Goal: Task Accomplishment & Management: Complete application form

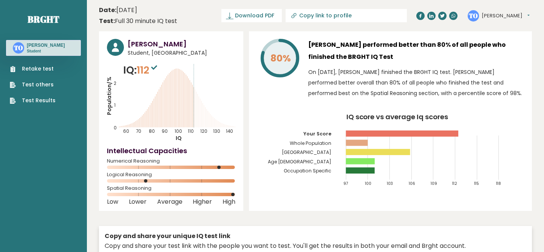
click at [31, 67] on link "Retake test" at bounding box center [33, 69] width 46 height 8
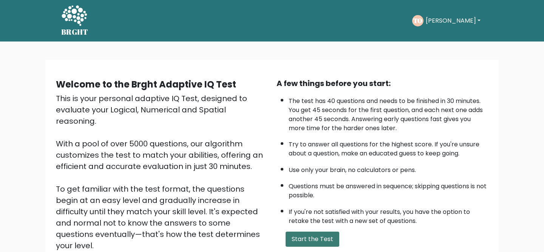
click at [298, 240] on button "Start the Test" at bounding box center [313, 239] width 54 height 15
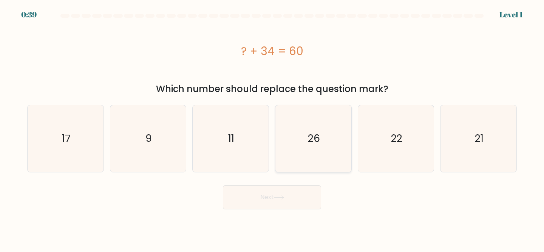
click at [329, 127] on icon "26" at bounding box center [313, 138] width 67 height 67
click at [272, 127] on input "d. 26" at bounding box center [272, 127] width 0 height 2
radio input "true"
click at [276, 196] on icon at bounding box center [279, 198] width 10 height 4
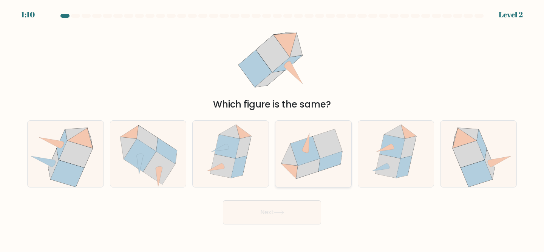
click at [304, 150] on icon at bounding box center [305, 142] width 7 height 19
click at [272, 128] on input "d." at bounding box center [272, 127] width 0 height 2
radio input "true"
click at [251, 222] on button "Next" at bounding box center [272, 213] width 98 height 24
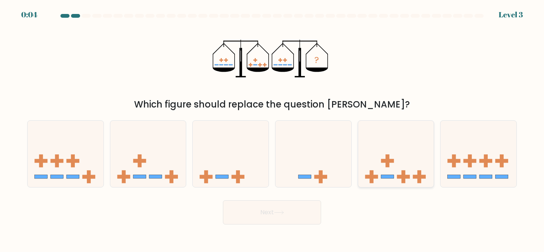
click at [379, 151] on icon at bounding box center [396, 154] width 76 height 63
click at [272, 128] on input "e." at bounding box center [272, 127] width 0 height 2
radio input "true"
click at [282, 206] on button "Next" at bounding box center [272, 213] width 98 height 24
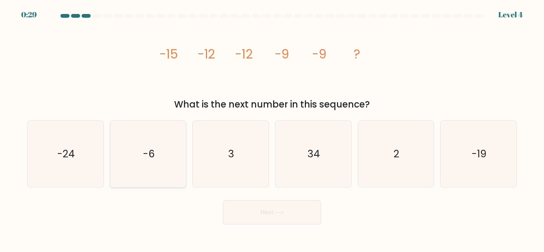
click at [138, 159] on icon "-6" at bounding box center [148, 154] width 67 height 67
click at [272, 128] on input "b. -6" at bounding box center [272, 127] width 0 height 2
radio input "true"
click at [269, 218] on button "Next" at bounding box center [272, 213] width 98 height 24
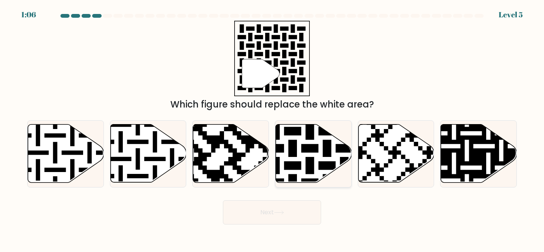
click at [306, 153] on icon at bounding box center [314, 154] width 76 height 58
click at [272, 128] on input "d." at bounding box center [272, 127] width 0 height 2
radio input "true"
click at [281, 210] on button "Next" at bounding box center [272, 213] width 98 height 24
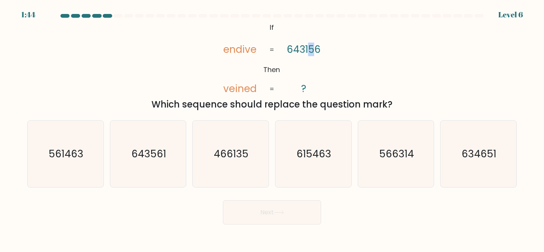
drag, startPoint x: 314, startPoint y: 49, endPoint x: 310, endPoint y: 51, distance: 4.1
click at [310, 51] on tspan "643156" at bounding box center [304, 50] width 34 height 14
click at [67, 155] on text "561463" at bounding box center [66, 154] width 35 height 14
click at [272, 128] on input "a. 561463" at bounding box center [272, 127] width 0 height 2
radio input "true"
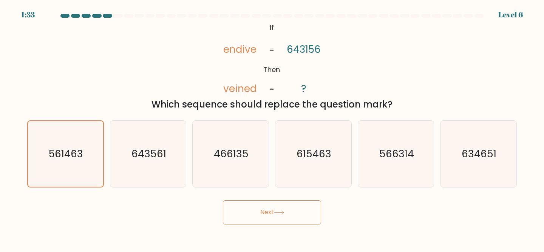
click at [260, 212] on button "Next" at bounding box center [272, 213] width 98 height 24
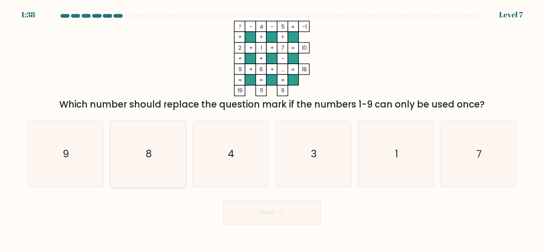
click at [154, 158] on icon "8" at bounding box center [148, 154] width 67 height 67
click at [272, 128] on input "b. 8" at bounding box center [272, 127] width 0 height 2
radio input "true"
click at [271, 211] on button "Next" at bounding box center [272, 213] width 98 height 24
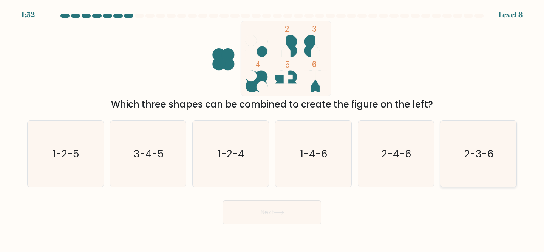
click at [486, 148] on text "2-3-6" at bounding box center [478, 154] width 29 height 14
click at [272, 128] on input "f. 2-3-6" at bounding box center [272, 127] width 0 height 2
radio input "true"
click at [257, 166] on icon "1-2-4" at bounding box center [230, 154] width 67 height 67
click at [272, 128] on input "c. 1-2-4" at bounding box center [272, 127] width 0 height 2
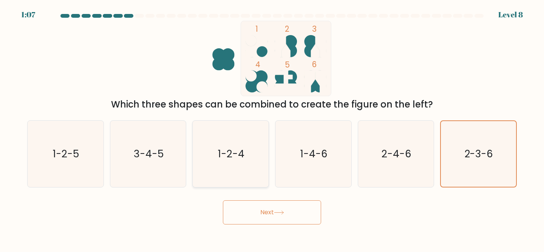
radio input "true"
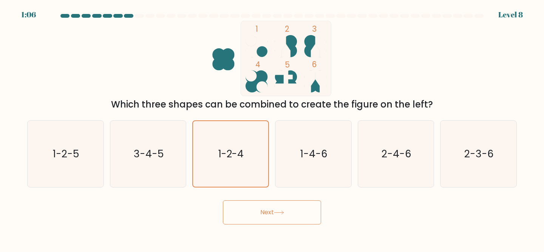
click at [273, 218] on button "Next" at bounding box center [272, 213] width 98 height 24
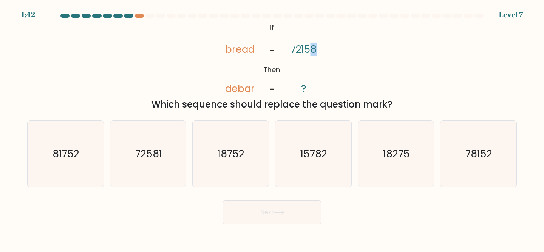
drag, startPoint x: 320, startPoint y: 48, endPoint x: 312, endPoint y: 51, distance: 8.6
click at [312, 51] on icon "@import url('https://fonts.googleapis.com/css?family=Abril+Fatface:400,100,100i…" at bounding box center [271, 59] width 123 height 76
click at [70, 156] on text "81752" at bounding box center [66, 154] width 27 height 14
click at [272, 128] on input "a. 81752" at bounding box center [272, 127] width 0 height 2
radio input "true"
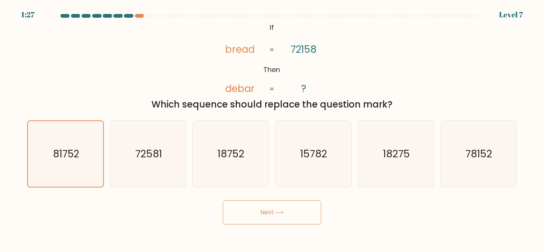
click at [314, 210] on button "Next" at bounding box center [272, 213] width 98 height 24
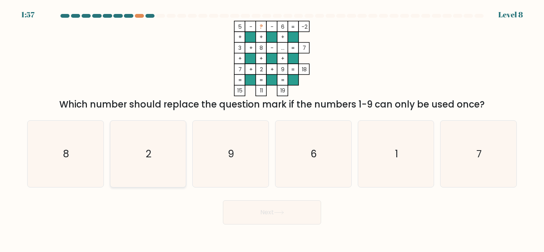
click at [148, 171] on icon "2" at bounding box center [148, 154] width 67 height 67
click at [272, 128] on input "b. 2" at bounding box center [272, 127] width 0 height 2
radio input "true"
click at [401, 150] on icon "1" at bounding box center [396, 154] width 67 height 67
click at [272, 128] on input "e. 1" at bounding box center [272, 127] width 0 height 2
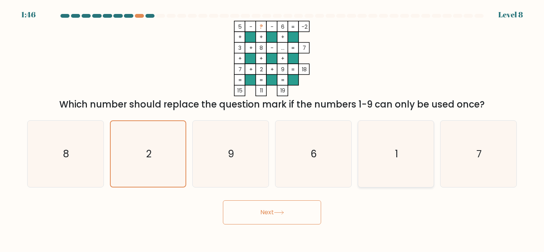
radio input "true"
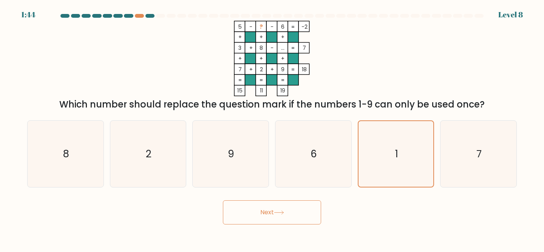
click at [277, 218] on button "Next" at bounding box center [272, 213] width 98 height 24
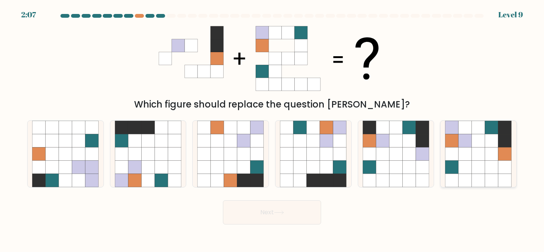
click at [495, 135] on icon at bounding box center [491, 140] width 13 height 13
click at [272, 128] on input "f." at bounding box center [272, 127] width 0 height 2
radio input "true"
click at [293, 219] on button "Next" at bounding box center [272, 213] width 98 height 24
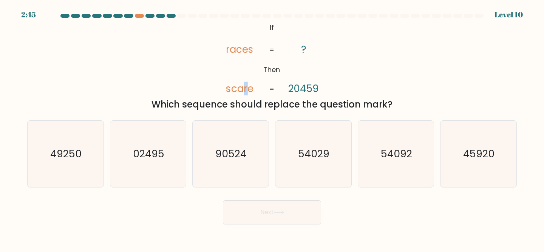
click at [247, 89] on tspan "scare" at bounding box center [240, 89] width 28 height 14
click at [308, 90] on tspan "20459" at bounding box center [304, 89] width 31 height 14
click at [323, 133] on icon "54029" at bounding box center [313, 154] width 67 height 67
click at [272, 128] on input "d. 54029" at bounding box center [272, 127] width 0 height 2
radio input "true"
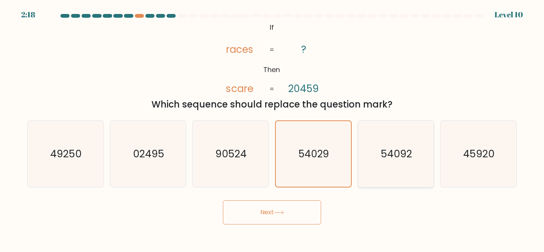
click at [378, 145] on icon "54092" at bounding box center [396, 154] width 67 height 67
click at [272, 128] on input "e. 54092" at bounding box center [272, 127] width 0 height 2
radio input "true"
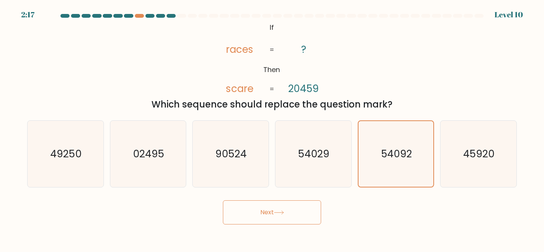
click at [300, 208] on button "Next" at bounding box center [272, 213] width 98 height 24
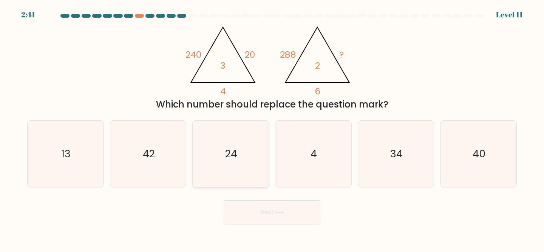
click at [247, 143] on icon "24" at bounding box center [230, 154] width 67 height 67
click at [272, 128] on input "c. 24" at bounding box center [272, 127] width 0 height 2
radio input "true"
click at [275, 211] on button "Next" at bounding box center [272, 213] width 98 height 24
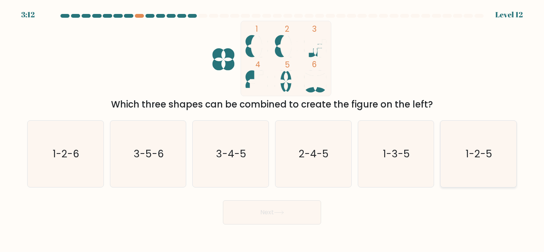
click at [499, 161] on icon "1-2-5" at bounding box center [478, 154] width 67 height 67
click at [272, 128] on input "f. 1-2-5" at bounding box center [272, 127] width 0 height 2
radio input "true"
click at [290, 212] on button "Next" at bounding box center [272, 213] width 98 height 24
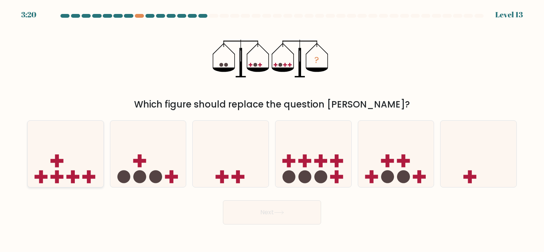
click at [80, 147] on icon at bounding box center [66, 154] width 76 height 63
click at [272, 128] on input "a." at bounding box center [272, 127] width 0 height 2
radio input "true"
click at [274, 213] on button "Next" at bounding box center [272, 213] width 98 height 24
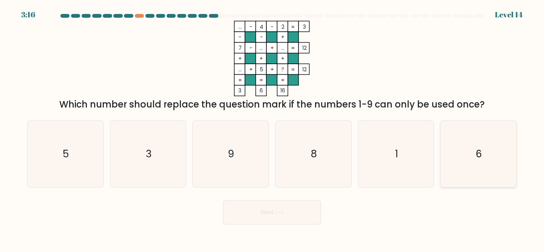
click at [474, 151] on icon "6" at bounding box center [478, 154] width 67 height 67
click at [272, 128] on input "f. 6" at bounding box center [272, 127] width 0 height 2
radio input "true"
click at [308, 207] on button "Next" at bounding box center [272, 213] width 98 height 24
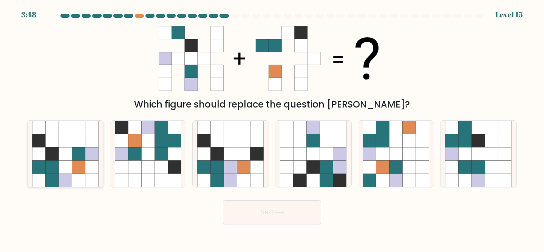
click at [87, 171] on icon at bounding box center [91, 167] width 13 height 13
click at [272, 128] on input "a." at bounding box center [272, 127] width 0 height 2
radio input "true"
click at [246, 217] on button "Next" at bounding box center [272, 213] width 98 height 24
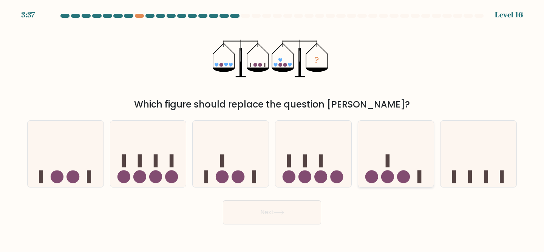
click at [372, 162] on icon at bounding box center [396, 154] width 76 height 63
click at [272, 128] on input "e." at bounding box center [272, 127] width 0 height 2
radio input "true"
click at [290, 215] on button "Next" at bounding box center [272, 213] width 98 height 24
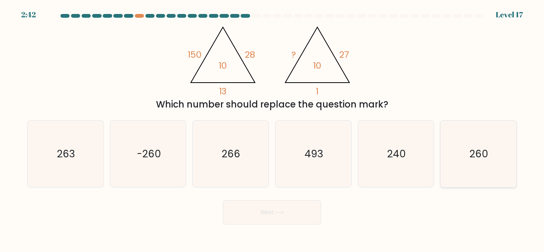
click at [482, 178] on icon "260" at bounding box center [478, 154] width 67 height 67
click at [272, 128] on input "f. 260" at bounding box center [272, 127] width 0 height 2
radio input "true"
click at [282, 210] on button "Next" at bounding box center [272, 213] width 98 height 24
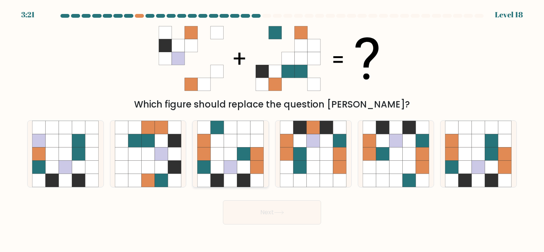
click at [250, 155] on icon at bounding box center [243, 153] width 13 height 13
click at [272, 128] on input "c." at bounding box center [272, 127] width 0 height 2
radio input "true"
click at [487, 150] on icon at bounding box center [491, 153] width 13 height 13
click at [272, 128] on input "f." at bounding box center [272, 127] width 0 height 2
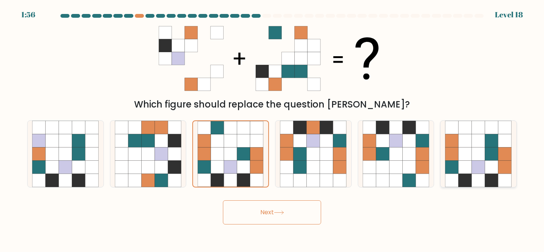
radio input "true"
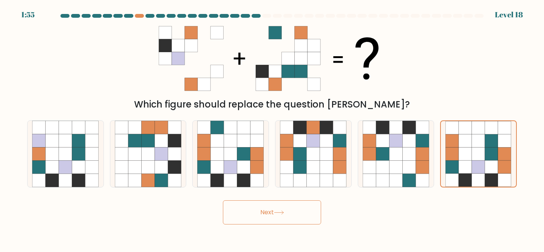
click at [299, 205] on button "Next" at bounding box center [272, 213] width 98 height 24
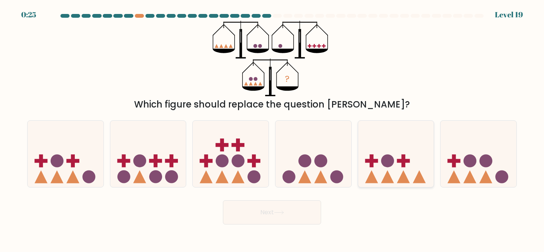
click at [397, 152] on icon at bounding box center [396, 154] width 76 height 63
click at [272, 128] on input "e." at bounding box center [272, 127] width 0 height 2
radio input "true"
click at [275, 214] on button "Next" at bounding box center [272, 213] width 98 height 24
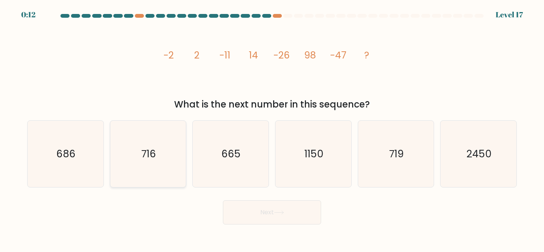
click at [144, 158] on text "716" at bounding box center [148, 154] width 15 height 14
click at [272, 128] on input "b. 716" at bounding box center [272, 127] width 0 height 2
radio input "true"
click at [269, 207] on button "Next" at bounding box center [272, 213] width 98 height 24
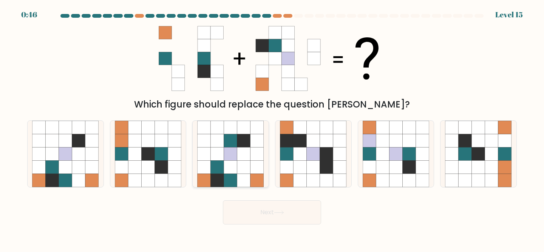
click at [242, 135] on icon at bounding box center [243, 140] width 13 height 13
click at [272, 128] on input "c." at bounding box center [272, 127] width 0 height 2
radio input "true"
click at [274, 218] on button "Next" at bounding box center [272, 213] width 98 height 24
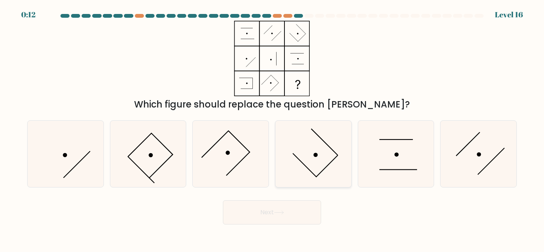
click at [311, 145] on icon at bounding box center [313, 154] width 67 height 67
click at [272, 128] on input "d." at bounding box center [272, 127] width 0 height 2
radio input "true"
click at [278, 221] on button "Next" at bounding box center [272, 213] width 98 height 24
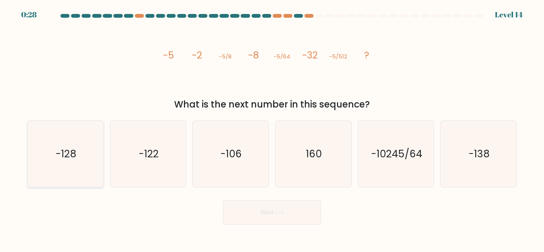
click at [73, 156] on text "-128" at bounding box center [66, 154] width 21 height 14
click at [272, 128] on input "a. -128" at bounding box center [272, 127] width 0 height 2
radio input "true"
click at [274, 212] on button "Next" at bounding box center [272, 213] width 98 height 24
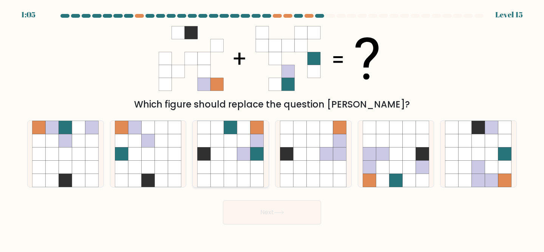
click at [235, 153] on icon at bounding box center [230, 153] width 13 height 13
click at [272, 128] on input "c." at bounding box center [272, 127] width 0 height 2
radio input "true"
click at [257, 219] on button "Next" at bounding box center [272, 213] width 98 height 24
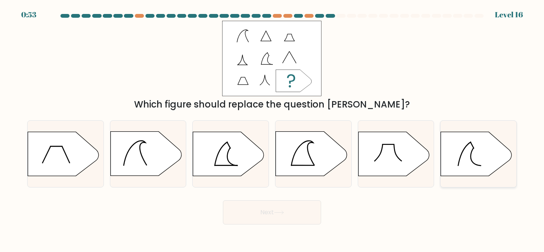
click at [456, 149] on icon at bounding box center [476, 154] width 71 height 44
click at [272, 128] on input "f." at bounding box center [272, 127] width 0 height 2
radio input "true"
click at [263, 214] on button "Next" at bounding box center [272, 213] width 98 height 24
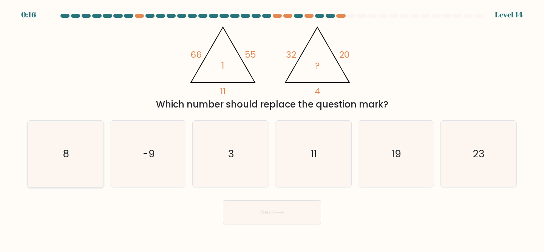
click at [60, 151] on icon "8" at bounding box center [65, 154] width 67 height 67
click at [272, 128] on input "a. 8" at bounding box center [272, 127] width 0 height 2
radio input "true"
click at [264, 207] on button "Next" at bounding box center [272, 213] width 98 height 24
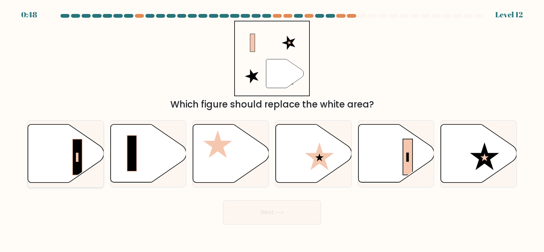
click at [75, 149] on rect at bounding box center [78, 157] width 10 height 36
click at [272, 128] on input "a." at bounding box center [272, 127] width 0 height 2
radio input "true"
click at [394, 153] on icon at bounding box center [396, 154] width 76 height 58
click at [272, 128] on input "e." at bounding box center [272, 127] width 0 height 2
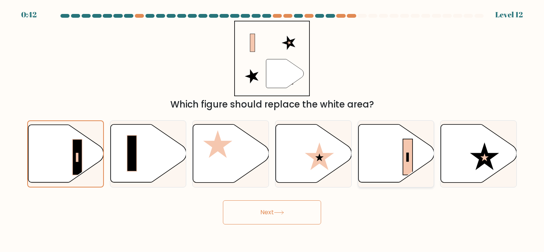
radio input "true"
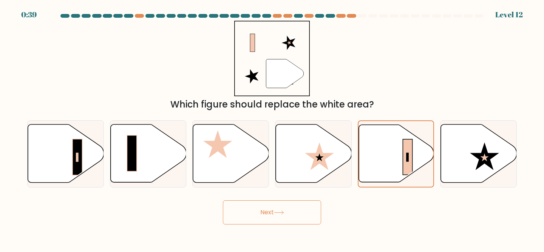
click at [290, 211] on button "Next" at bounding box center [272, 213] width 98 height 24
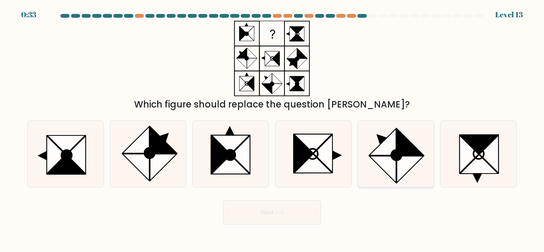
click at [399, 155] on icon at bounding box center [396, 155] width 10 height 10
click at [272, 128] on input "e." at bounding box center [272, 127] width 0 height 2
radio input "true"
click at [281, 212] on icon at bounding box center [279, 213] width 10 height 4
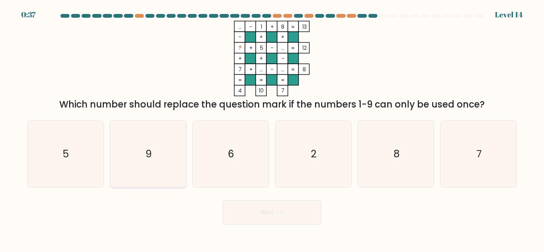
click at [159, 151] on icon "9" at bounding box center [148, 154] width 67 height 67
click at [272, 128] on input "b. 9" at bounding box center [272, 127] width 0 height 2
radio input "true"
click at [255, 214] on button "Next" at bounding box center [272, 213] width 98 height 24
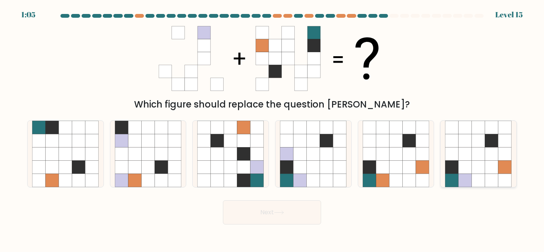
click at [482, 156] on icon at bounding box center [478, 153] width 13 height 13
click at [272, 128] on input "f." at bounding box center [272, 127] width 0 height 2
radio input "true"
click at [252, 209] on button "Next" at bounding box center [272, 213] width 98 height 24
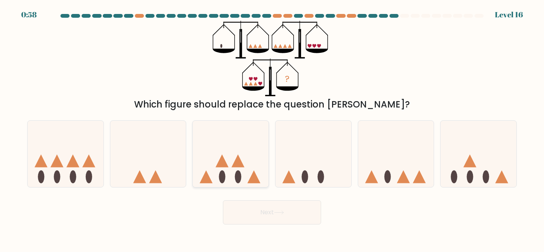
click at [237, 167] on icon at bounding box center [238, 161] width 13 height 13
click at [272, 128] on input "c." at bounding box center [272, 127] width 0 height 2
radio input "true"
click at [261, 210] on button "Next" at bounding box center [272, 213] width 98 height 24
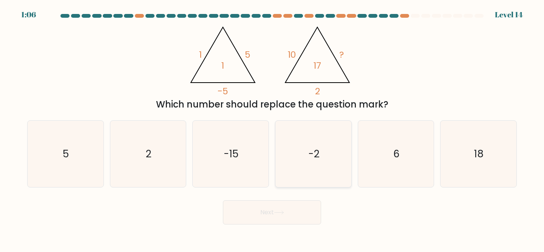
click at [301, 145] on icon "-2" at bounding box center [313, 154] width 67 height 67
click at [272, 128] on input "d. -2" at bounding box center [272, 127] width 0 height 2
radio input "true"
click at [299, 215] on button "Next" at bounding box center [272, 213] width 98 height 24
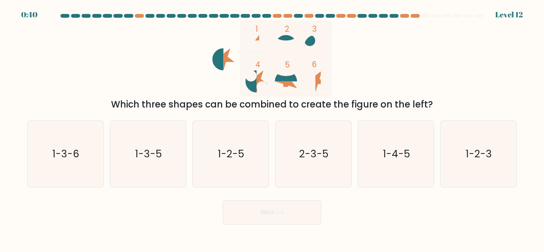
click at [289, 79] on icon at bounding box center [286, 76] width 22 height 11
click at [248, 146] on icon "1-2-5" at bounding box center [230, 154] width 67 height 67
click at [272, 128] on input "c. 1-2-5" at bounding box center [272, 127] width 0 height 2
radio input "true"
click at [263, 220] on button "Next" at bounding box center [272, 213] width 98 height 24
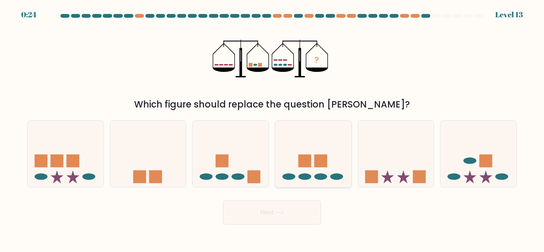
click at [313, 156] on icon at bounding box center [313, 154] width 76 height 63
click at [272, 128] on input "d." at bounding box center [272, 127] width 0 height 2
radio input "true"
click at [280, 215] on button "Next" at bounding box center [272, 213] width 98 height 24
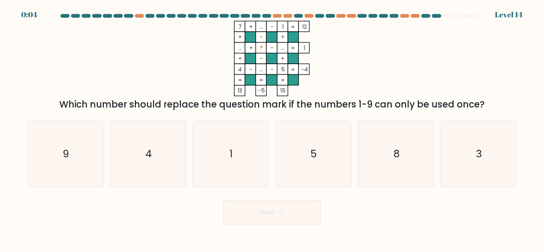
drag, startPoint x: 316, startPoint y: 37, endPoint x: 481, endPoint y: 75, distance: 169.0
click at [480, 76] on div "7 + ... - 1 12 + - + ... + ? - ... 1 + - + 4 - ... - 5 = -4 = = = = 13 -5 15 = …" at bounding box center [272, 66] width 499 height 91
click at [471, 138] on icon "3" at bounding box center [478, 154] width 67 height 67
click at [272, 128] on input "f. 3" at bounding box center [272, 127] width 0 height 2
radio input "true"
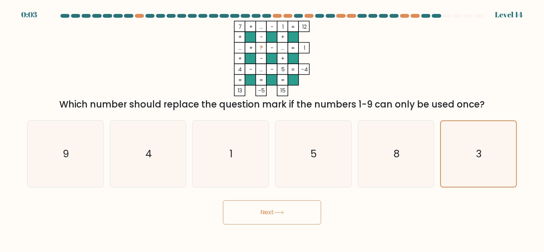
click at [288, 210] on button "Next" at bounding box center [272, 213] width 98 height 24
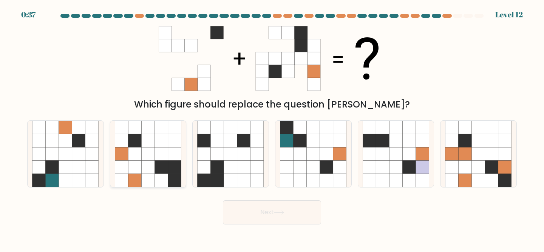
click at [173, 159] on icon at bounding box center [174, 153] width 13 height 13
click at [272, 128] on input "b." at bounding box center [272, 127] width 0 height 2
radio input "true"
click at [255, 211] on button "Next" at bounding box center [272, 213] width 98 height 24
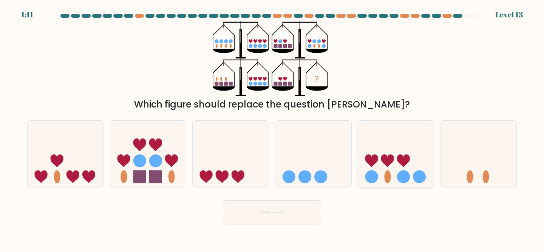
click at [390, 156] on icon at bounding box center [387, 161] width 13 height 13
click at [272, 128] on input "e." at bounding box center [272, 127] width 0 height 2
radio input "true"
click at [302, 216] on button "Next" at bounding box center [272, 213] width 98 height 24
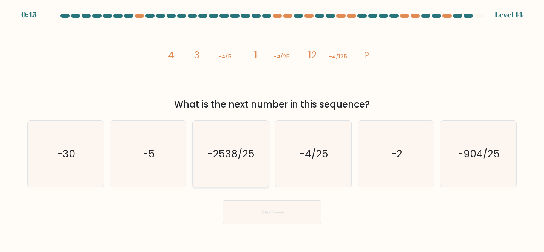
click at [237, 175] on icon "-2538/25" at bounding box center [230, 154] width 67 height 67
click at [272, 128] on input "c. -2538/25" at bounding box center [272, 127] width 0 height 2
radio input "true"
click at [258, 211] on button "Next" at bounding box center [272, 213] width 98 height 24
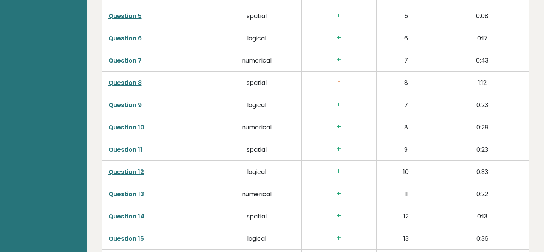
scroll to position [1304, 0]
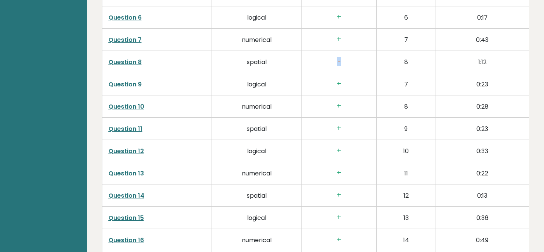
click at [337, 64] on h3 "-" at bounding box center [339, 62] width 62 height 8
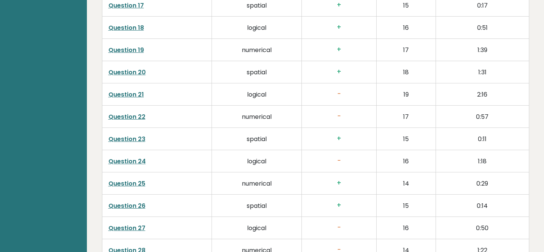
scroll to position [1567, 0]
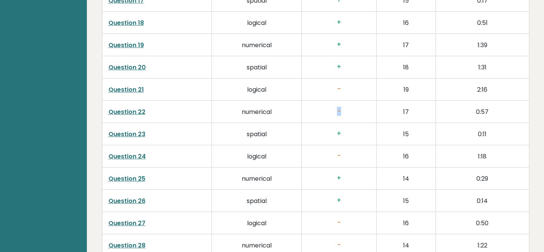
drag, startPoint x: 345, startPoint y: 113, endPoint x: 326, endPoint y: 106, distance: 20.1
click at [326, 107] on td "-" at bounding box center [339, 112] width 75 height 22
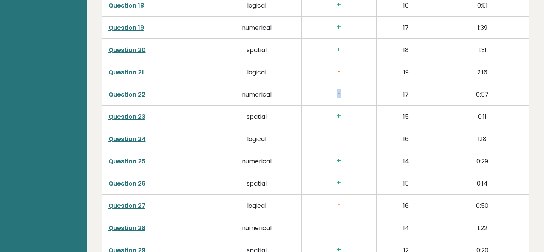
scroll to position [1611, 0]
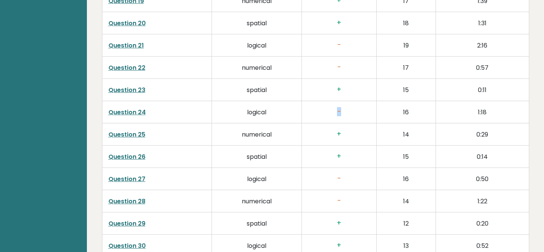
drag, startPoint x: 344, startPoint y: 112, endPoint x: 333, endPoint y: 109, distance: 11.0
click at [333, 109] on h3 "-" at bounding box center [339, 112] width 62 height 8
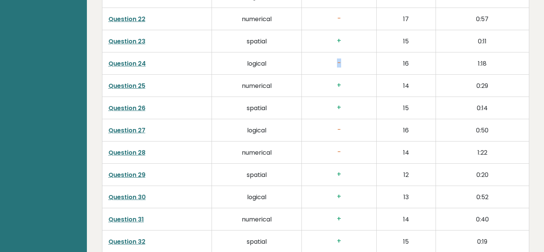
scroll to position [1674, 0]
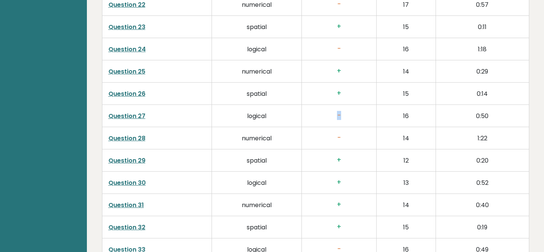
drag, startPoint x: 344, startPoint y: 120, endPoint x: 332, endPoint y: 106, distance: 18.5
click at [332, 106] on td "-" at bounding box center [339, 116] width 75 height 22
drag, startPoint x: 344, startPoint y: 141, endPoint x: 331, endPoint y: 131, distance: 15.6
click at [334, 132] on td "-" at bounding box center [339, 138] width 75 height 22
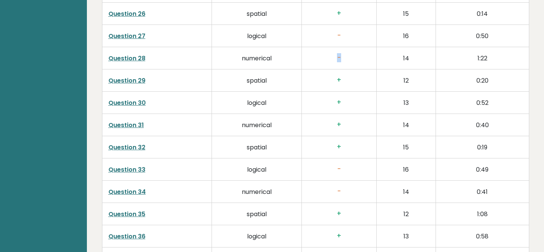
scroll to position [1757, 0]
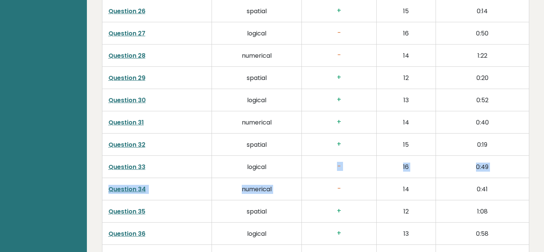
drag, startPoint x: 345, startPoint y: 178, endPoint x: 330, endPoint y: 157, distance: 25.5
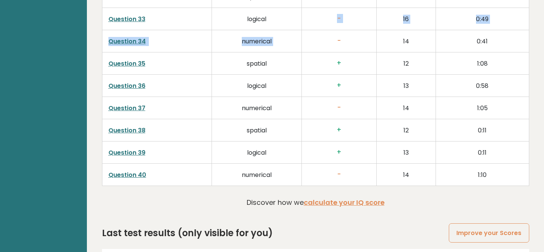
scroll to position [1906, 0]
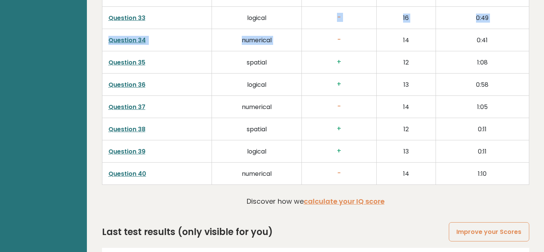
click at [135, 171] on link "Question 40" at bounding box center [127, 174] width 38 height 9
click at [137, 107] on link "Question 37" at bounding box center [126, 107] width 37 height 9
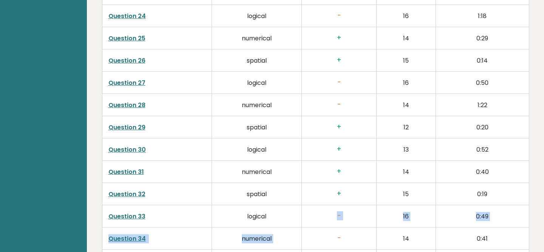
scroll to position [1706, 0]
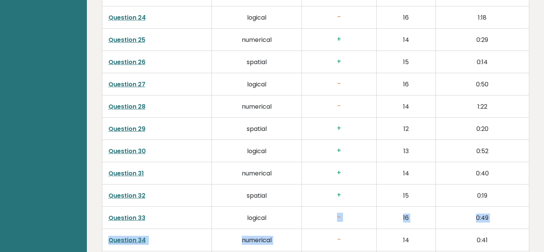
click at [130, 105] on link "Question 28" at bounding box center [126, 106] width 37 height 9
click at [133, 107] on link "Question 28" at bounding box center [126, 106] width 37 height 9
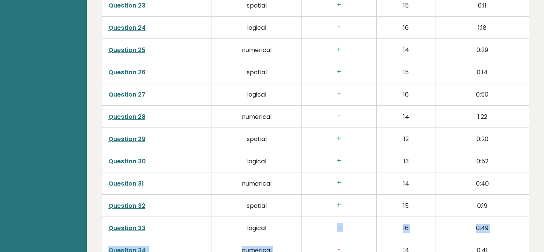
scroll to position [1669, 0]
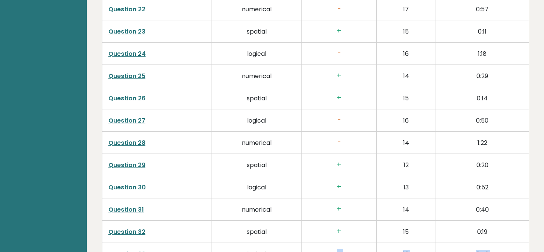
click at [121, 56] on link "Question 24" at bounding box center [126, 53] width 37 height 9
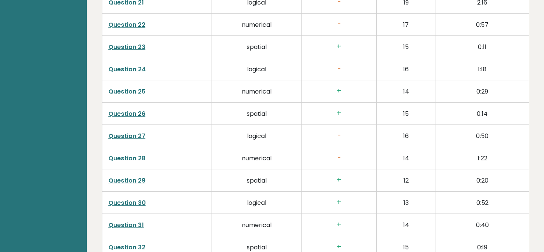
scroll to position [1649, 0]
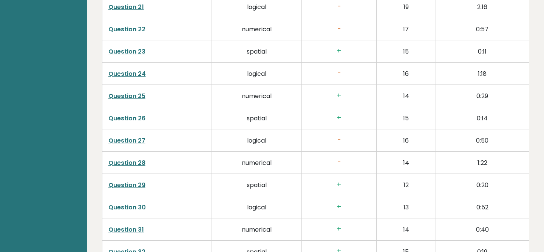
click at [124, 79] on td "Question 24" at bounding box center [157, 73] width 110 height 22
click at [125, 77] on link "Question 24" at bounding box center [126, 74] width 37 height 9
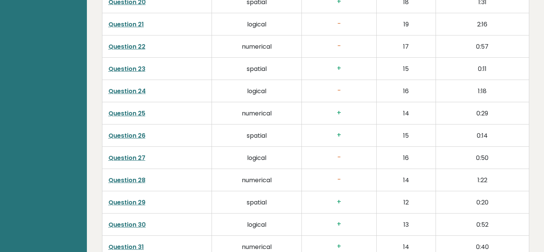
scroll to position [1631, 0]
click at [137, 49] on link "Question 22" at bounding box center [126, 47] width 37 height 9
click at [131, 29] on link "Question 21" at bounding box center [126, 25] width 36 height 9
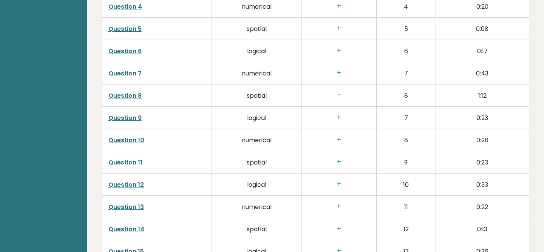
scroll to position [1262, 0]
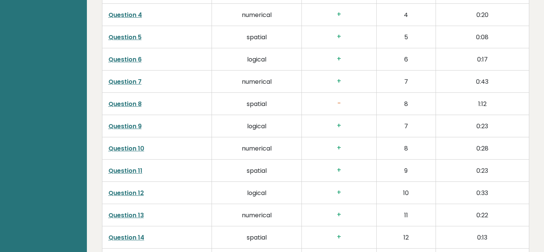
click at [130, 104] on link "Question 8" at bounding box center [124, 104] width 33 height 9
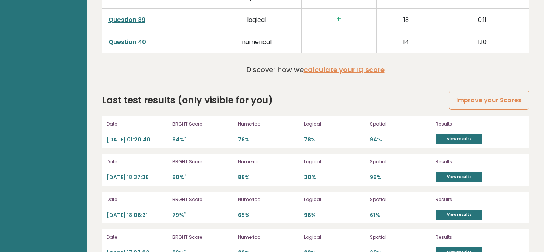
scroll to position [2058, 0]
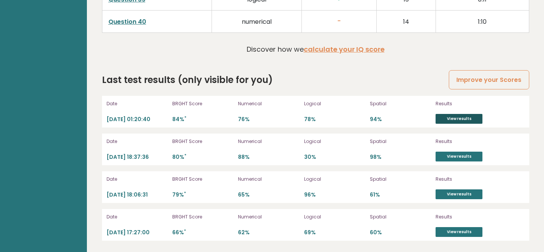
click at [452, 123] on link "View results" at bounding box center [459, 119] width 47 height 10
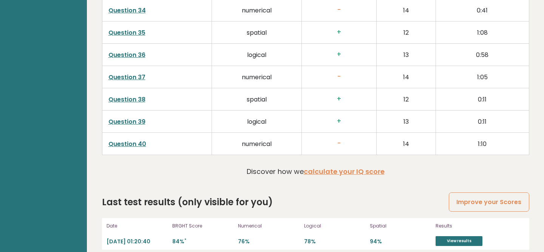
scroll to position [1931, 0]
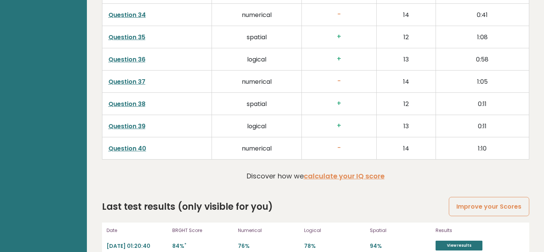
click at [133, 147] on link "Question 40" at bounding box center [127, 148] width 38 height 9
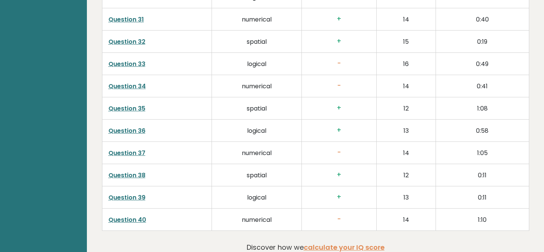
scroll to position [1899, 0]
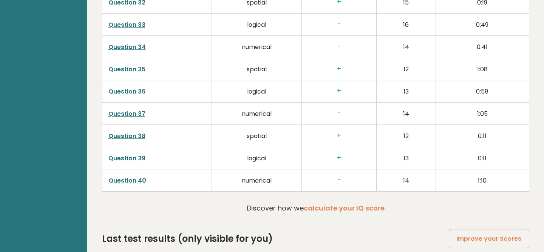
click at [134, 114] on link "Question 37" at bounding box center [126, 114] width 37 height 9
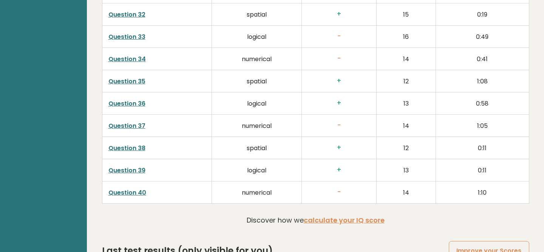
click at [134, 59] on link "Question 34" at bounding box center [126, 59] width 37 height 9
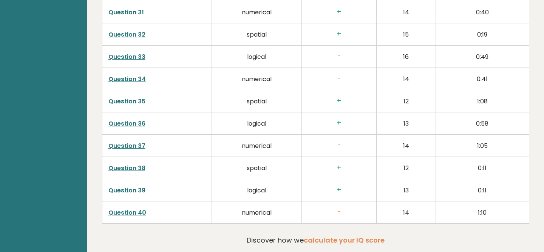
scroll to position [1831, 0]
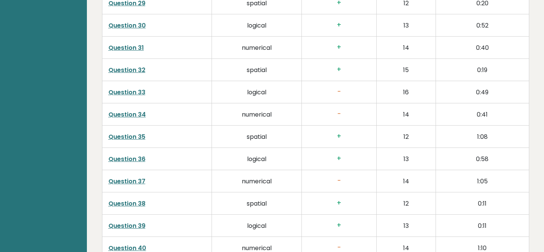
click at [140, 90] on link "Question 33" at bounding box center [126, 92] width 37 height 9
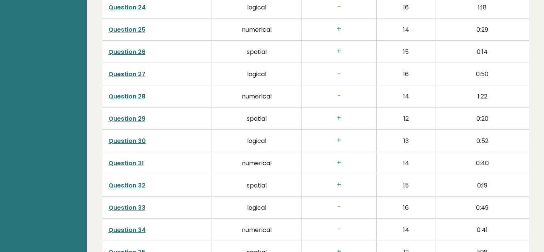
scroll to position [1705, 0]
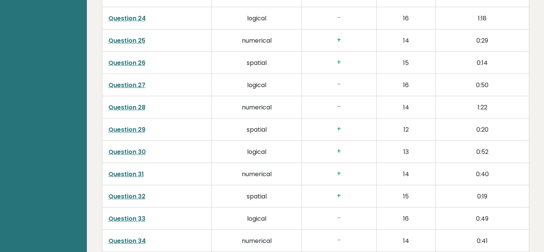
click at [139, 109] on link "Question 28" at bounding box center [126, 107] width 37 height 9
click at [131, 84] on link "Question 27" at bounding box center [126, 85] width 37 height 9
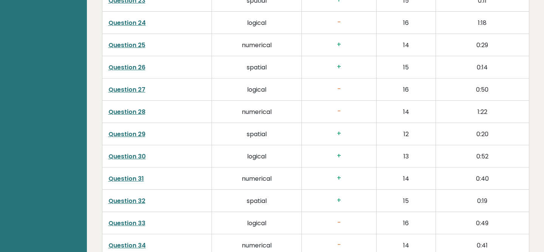
click at [131, 92] on link "Question 27" at bounding box center [126, 89] width 37 height 9
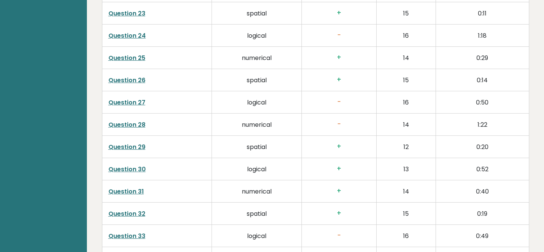
scroll to position [1667, 0]
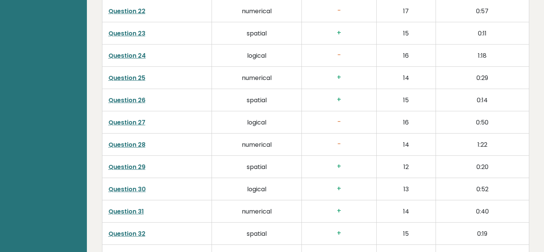
click at [133, 54] on link "Question 24" at bounding box center [126, 55] width 37 height 9
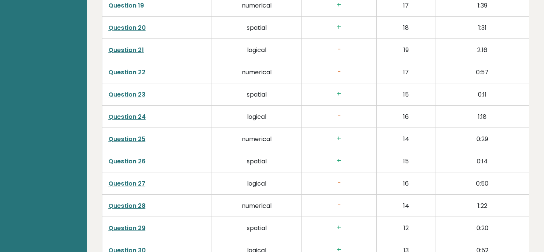
scroll to position [1602, 0]
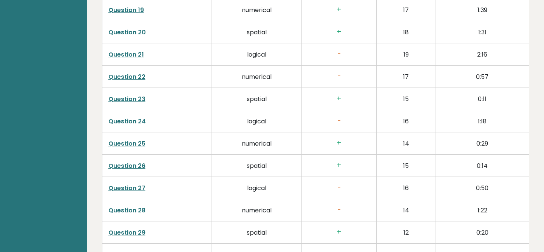
click at [125, 78] on link "Question 22" at bounding box center [126, 77] width 37 height 9
click at [123, 55] on link "Question 21" at bounding box center [126, 54] width 36 height 9
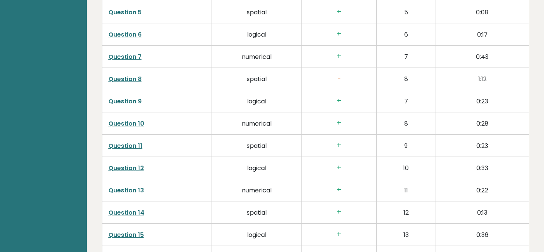
scroll to position [1287, 0]
click at [138, 78] on link "Question 8" at bounding box center [124, 80] width 33 height 9
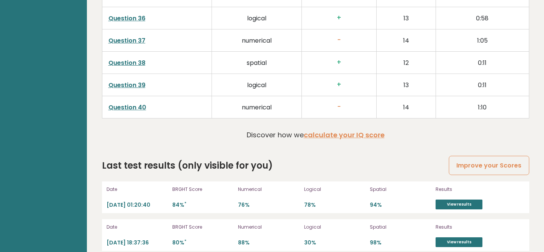
scroll to position [2058, 0]
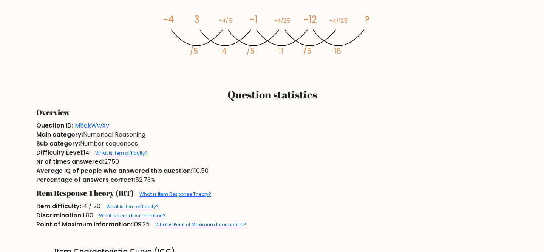
scroll to position [449, 0]
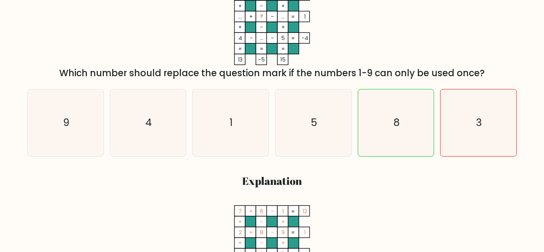
scroll to position [152, 0]
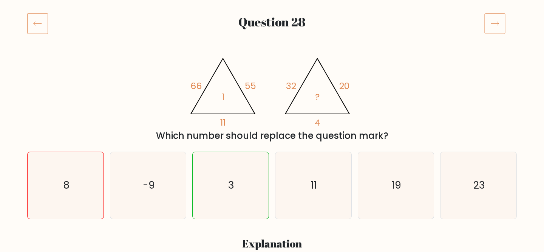
scroll to position [43, 0]
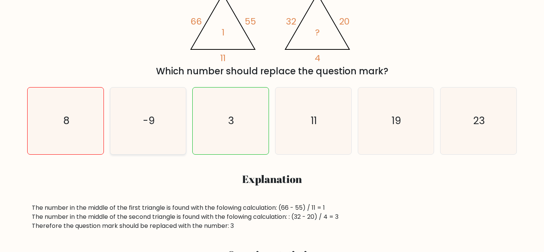
scroll to position [139, 0]
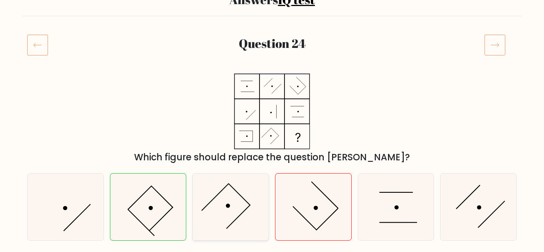
scroll to position [43, 0]
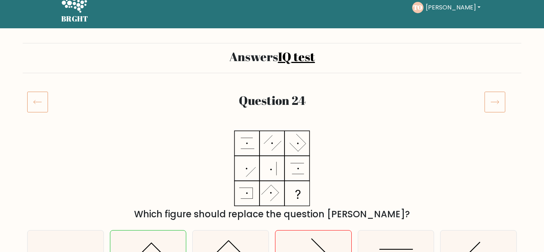
scroll to position [26, 0]
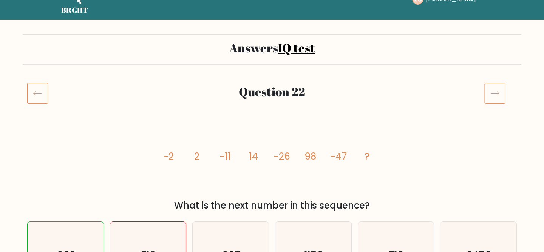
scroll to position [88, 0]
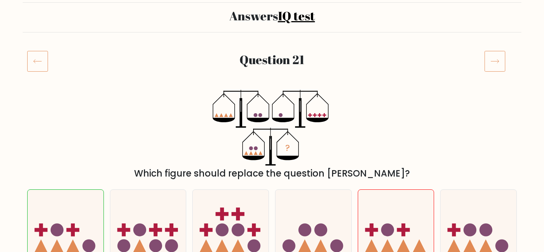
scroll to position [89, 0]
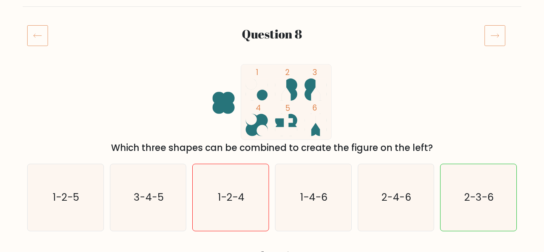
scroll to position [93, 0]
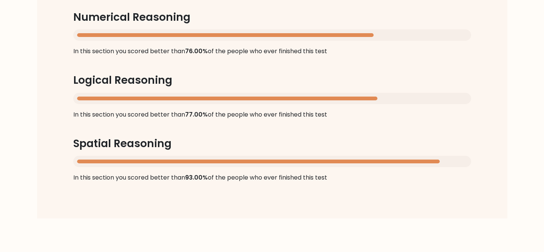
scroll to position [790, 0]
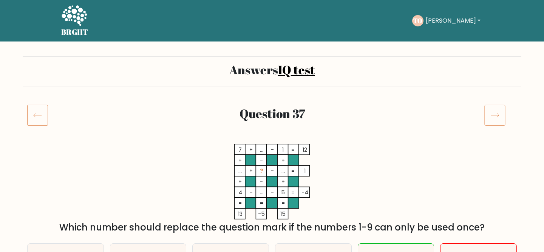
scroll to position [36, 0]
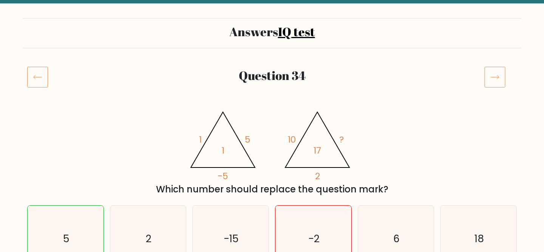
scroll to position [92, 0]
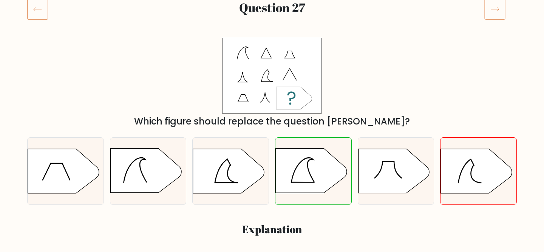
scroll to position [100, 0]
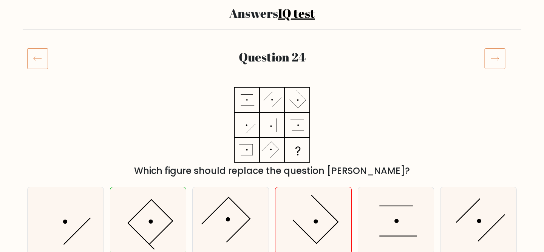
scroll to position [139, 0]
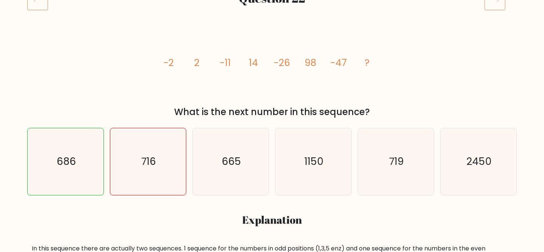
scroll to position [125, 0]
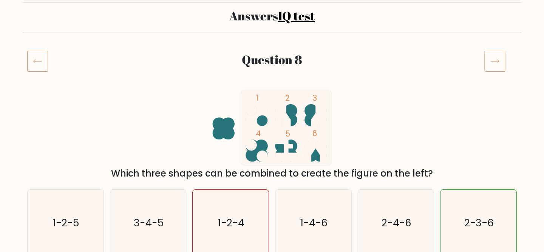
scroll to position [99, 0]
